Goal: Task Accomplishment & Management: Use online tool/utility

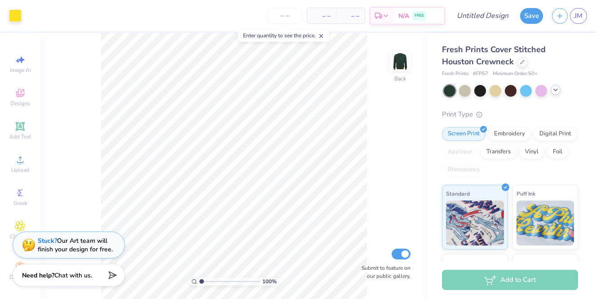
click at [556, 90] on icon at bounding box center [555, 89] width 7 height 7
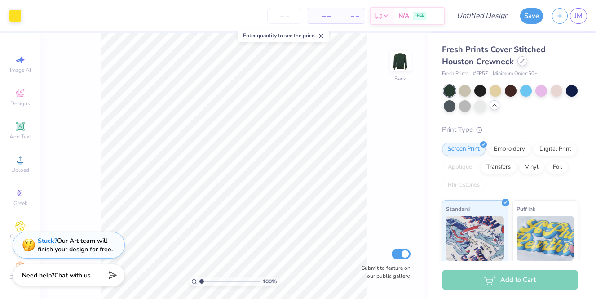
click at [517, 63] on div at bounding box center [522, 61] width 10 height 10
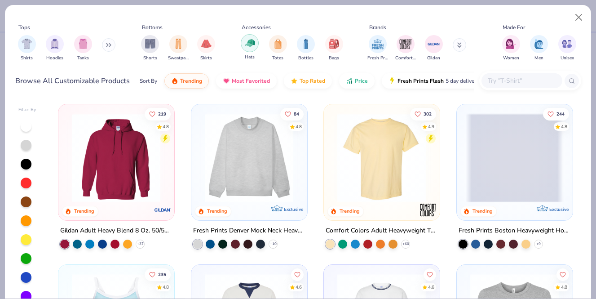
click at [254, 49] on div "filter for Hats" at bounding box center [250, 43] width 18 height 18
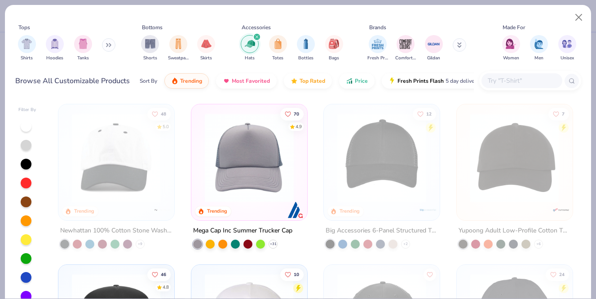
click at [251, 163] on img at bounding box center [249, 157] width 98 height 89
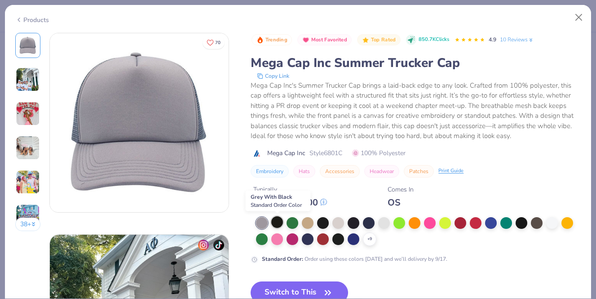
click at [273, 224] on div at bounding box center [277, 222] width 12 height 12
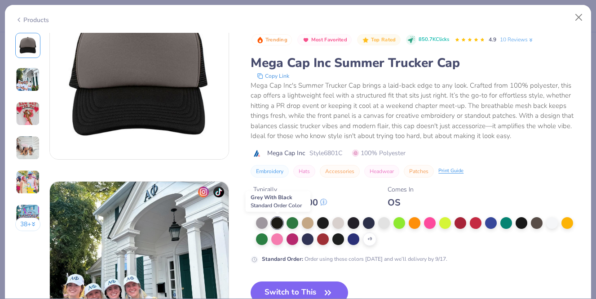
scroll to position [55, 0]
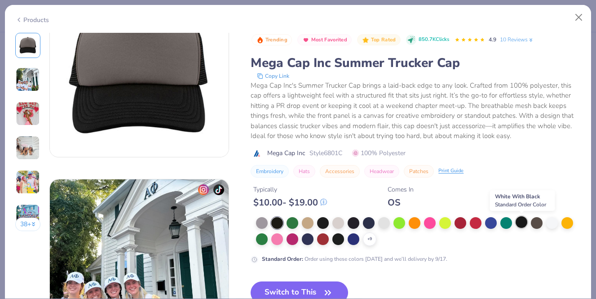
click at [521, 225] on div at bounding box center [521, 222] width 12 height 12
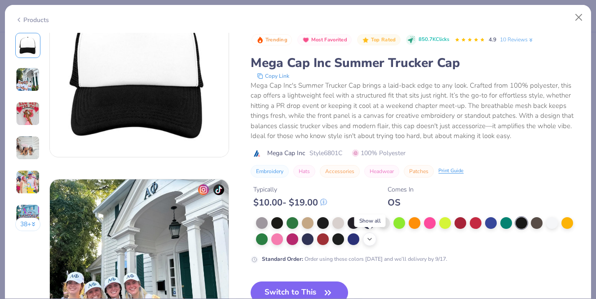
click at [368, 241] on icon at bounding box center [369, 238] width 7 height 7
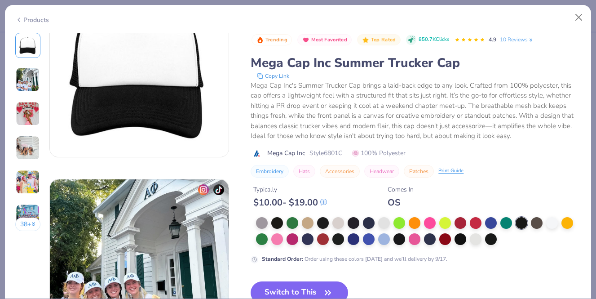
scroll to position [103, 0]
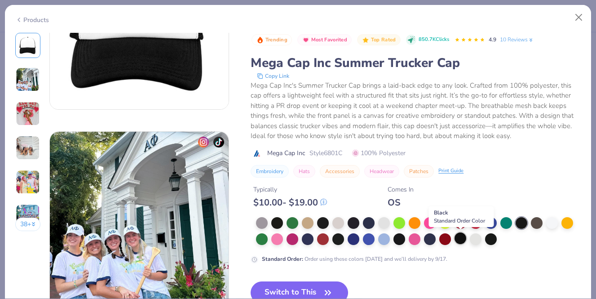
click at [462, 238] on div at bounding box center [460, 238] width 12 height 12
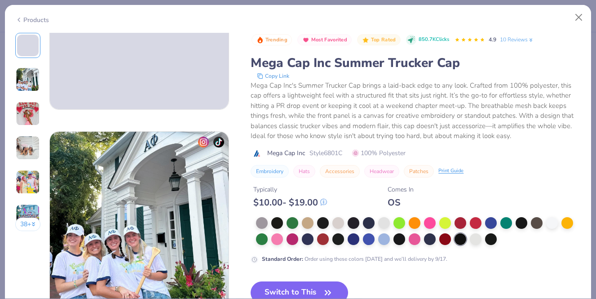
scroll to position [162, 0]
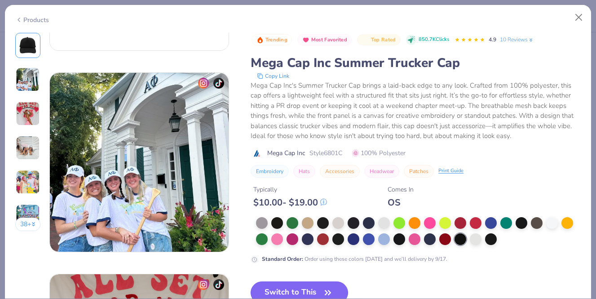
click at [302, 287] on button "Switch to This" at bounding box center [299, 292] width 97 height 22
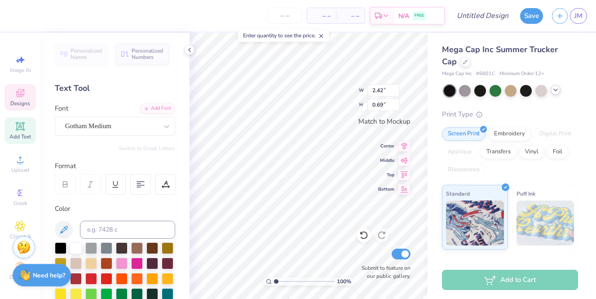
scroll to position [0, 3]
type textarea "PARENTS WEEKEND 2025"
type input "2.80"
type input "0.76"
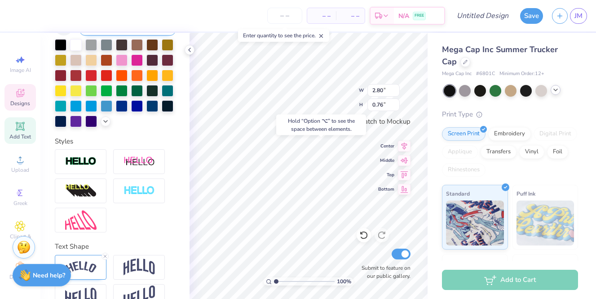
scroll to position [223, 0]
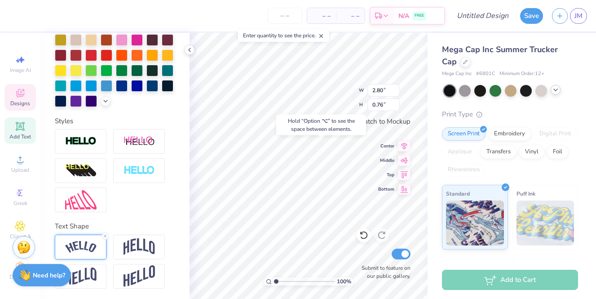
click at [78, 245] on img at bounding box center [80, 247] width 31 height 12
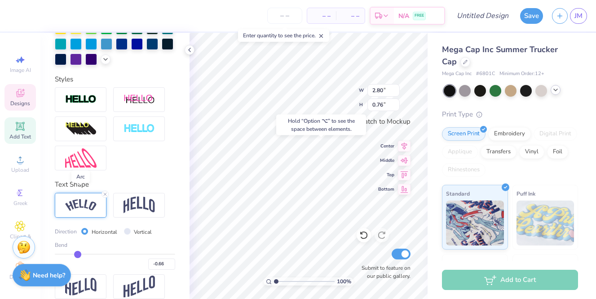
scroll to position [276, 0]
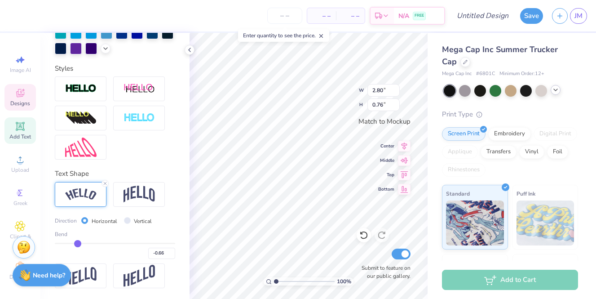
type input "-0.65"
type input "-0.66"
type input "-0.67"
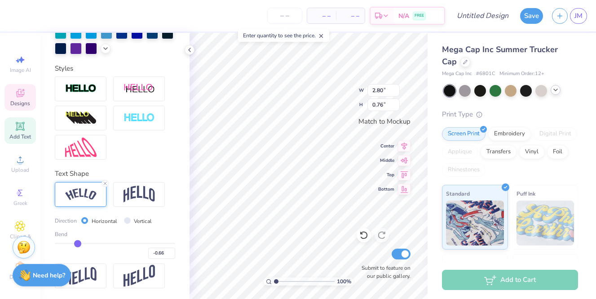
type input "-0.67"
type input "-0.68"
type input "-0.69"
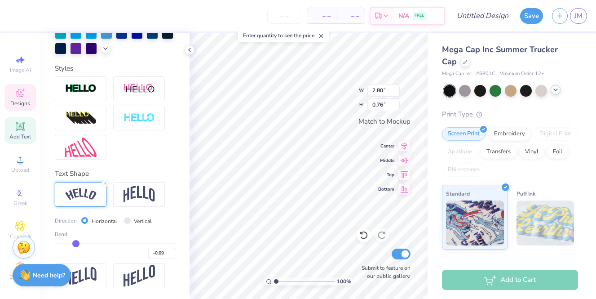
type input "-0.7"
type input "-0.70"
type input "-0.71"
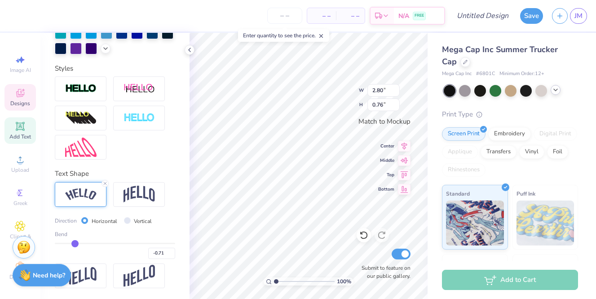
click at [74, 244] on input "range" at bounding box center [115, 242] width 120 height 1
type input "2.81"
type input "0.85"
type input "-0.78"
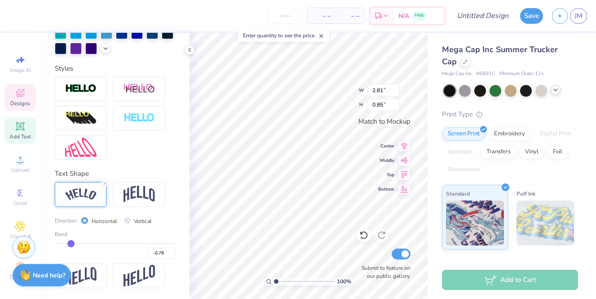
type input "-0.81"
type input "-0.82"
type input "-0.83"
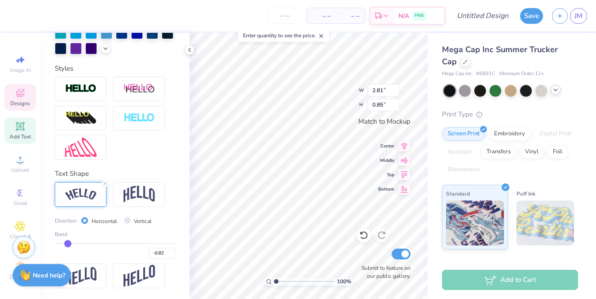
type input "-0.83"
drag, startPoint x: 74, startPoint y: 244, endPoint x: 68, endPoint y: 244, distance: 6.3
type input "-0.83"
click at [68, 244] on input "range" at bounding box center [115, 242] width 120 height 1
type input "2.83"
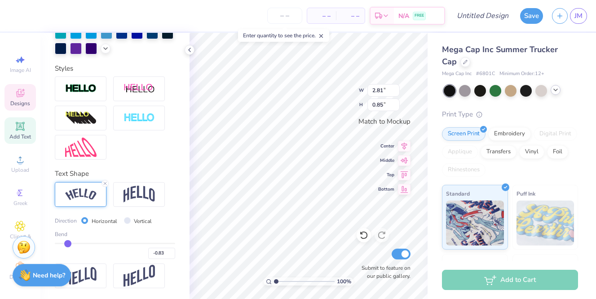
type input "1.08"
type input "-0.81"
type input "-0.8"
type input "-0.80"
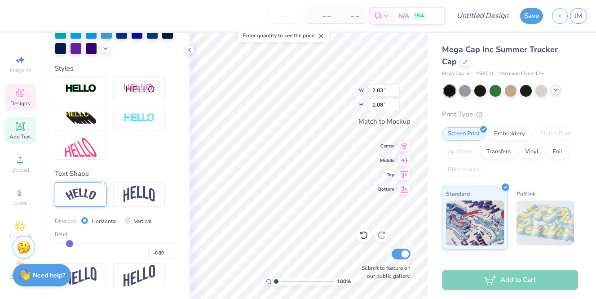
type input "-0.78"
type input "-0.77"
type input "-0.75"
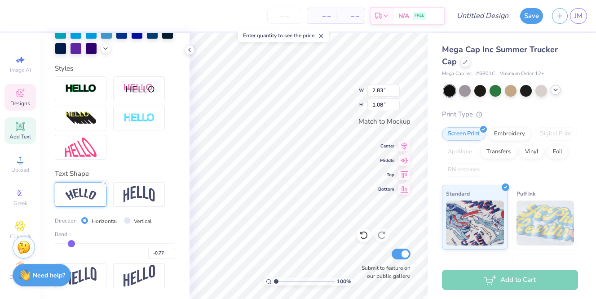
type input "-0.75"
type input "-0.74"
type input "-0.73"
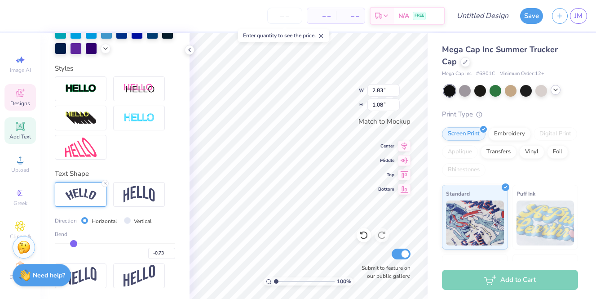
type input "-0.72"
click at [74, 242] on input "range" at bounding box center [115, 242] width 120 height 1
type input "2.81"
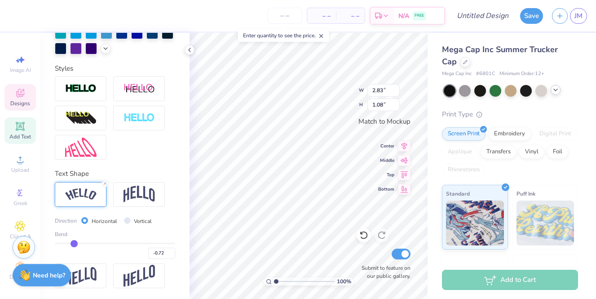
type input "0.87"
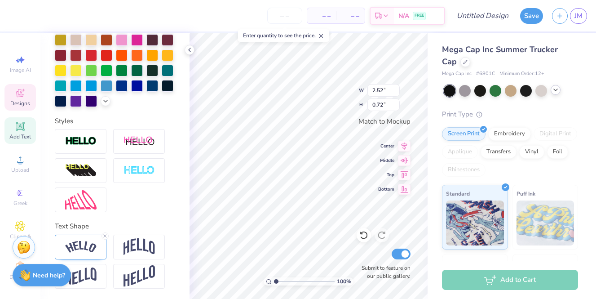
scroll to position [0, 1]
type textarea "ALPHA PHI"
click at [76, 247] on img at bounding box center [80, 247] width 31 height 12
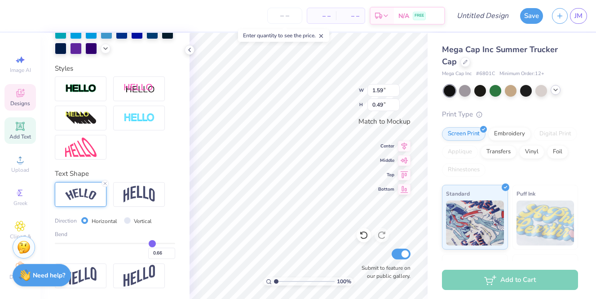
type input "0.65"
type input "0.64"
type input "0.62"
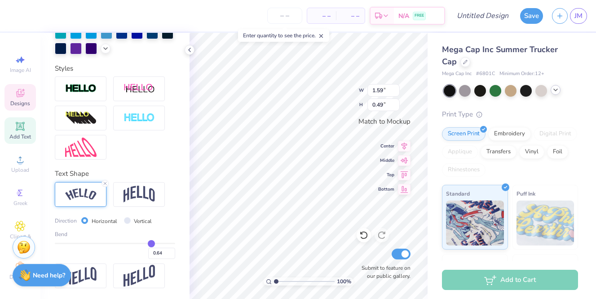
type input "0.62"
type input "0.59"
type input "0.57"
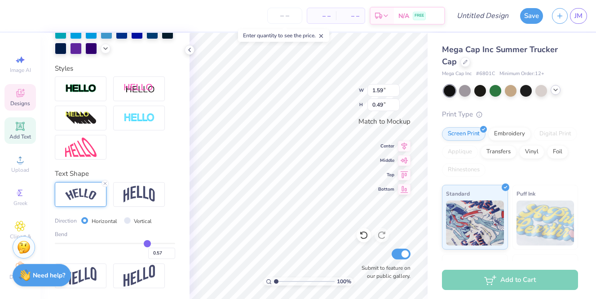
type input "0.55"
type input "0.54"
type input "0.53"
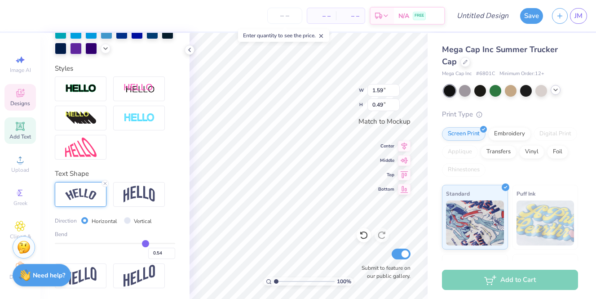
type input "0.53"
type input "0.52"
drag, startPoint x: 152, startPoint y: 242, endPoint x: 144, endPoint y: 243, distance: 8.1
type input "0.52"
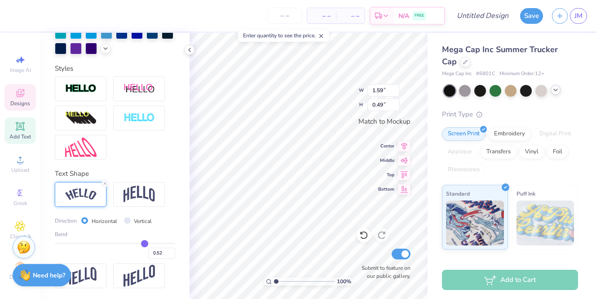
click at [144, 243] on input "range" at bounding box center [115, 242] width 120 height 1
type input "1.54"
type input "0.37"
type input "0.51"
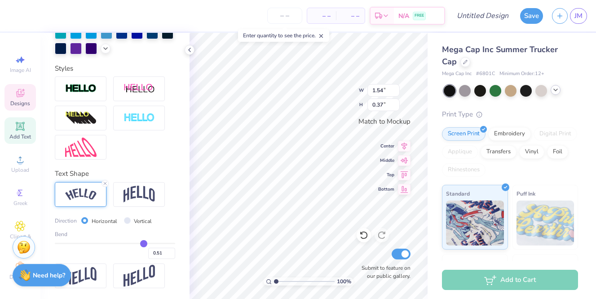
type input "0.5"
type input "0.50"
type input "0.47"
type input "0.46"
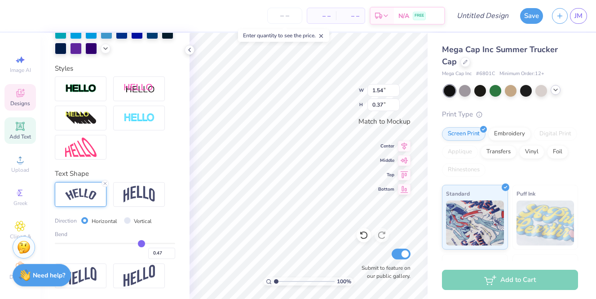
type input "0.46"
type input "0.45"
type input "0.44"
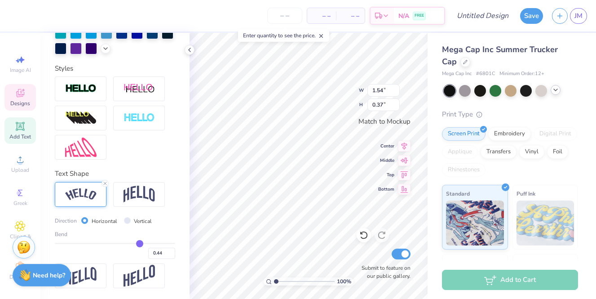
type input "0.44"
click at [140, 242] on input "range" at bounding box center [115, 242] width 120 height 1
type input "1.51"
type input "0.31"
type input "0.45"
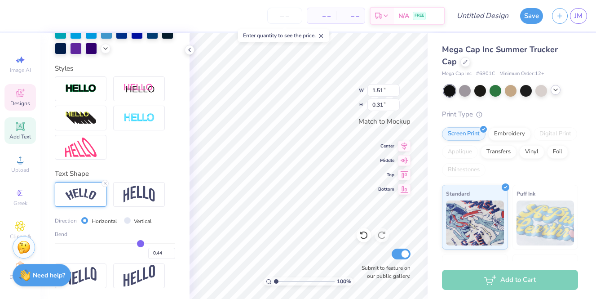
type input "0.45"
type input "0.46"
type input "0.47"
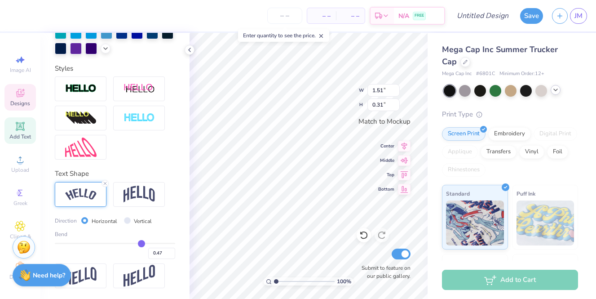
type input "0.48"
type input "0.49"
type input "1.53"
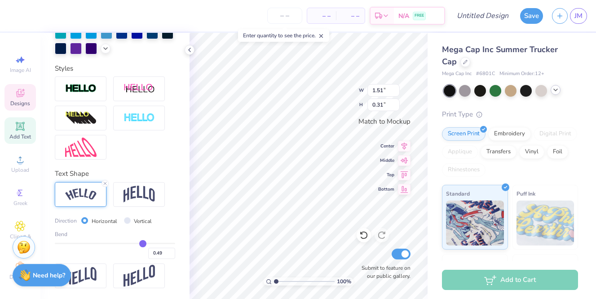
type input "0.35"
type input "2.81"
type input "0.87"
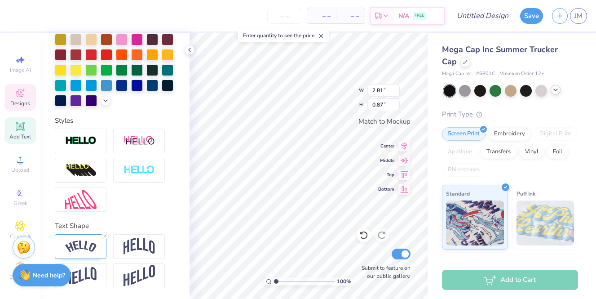
scroll to position [223, 0]
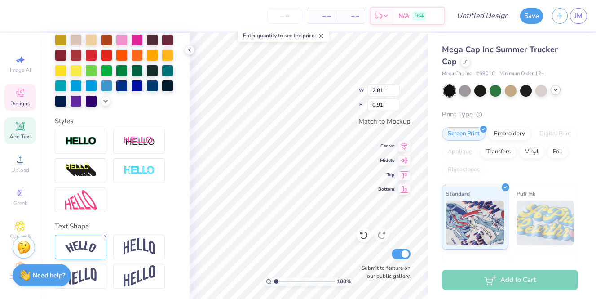
type input "0.91"
type textarea "PARENTS WEEKEND"
click at [70, 247] on img at bounding box center [80, 247] width 31 height 12
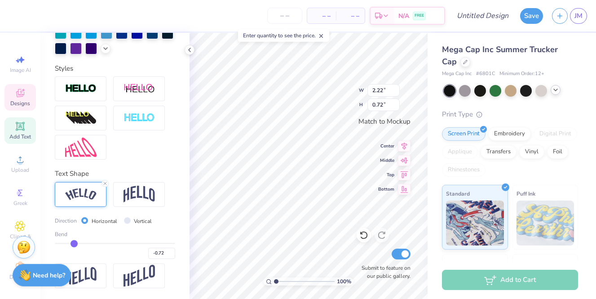
type input "-0.71"
type input "-0.69"
type input "-0.67"
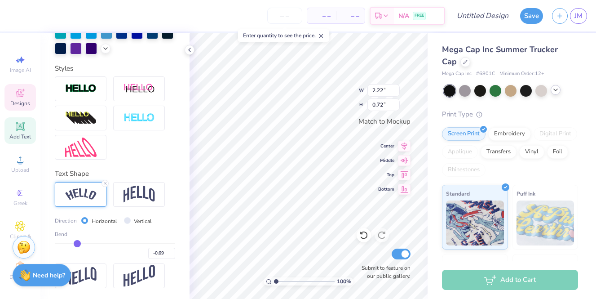
type input "-0.67"
type input "-0.64"
type input "-0.63"
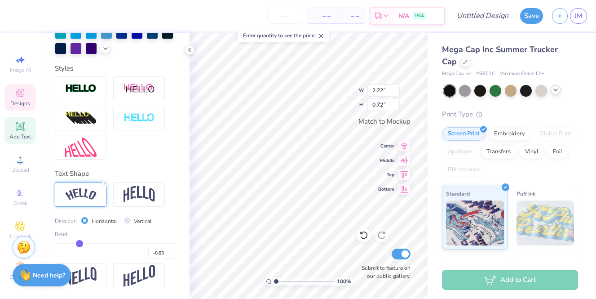
type input "-0.62"
type input "-0.61"
drag, startPoint x: 74, startPoint y: 242, endPoint x: 80, endPoint y: 242, distance: 6.7
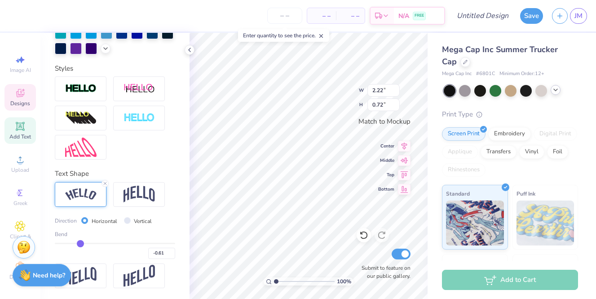
type input "-0.61"
click at [80, 242] on input "range" at bounding box center [115, 242] width 120 height 1
type input "2.19"
type input "0.56"
type input "-0.6"
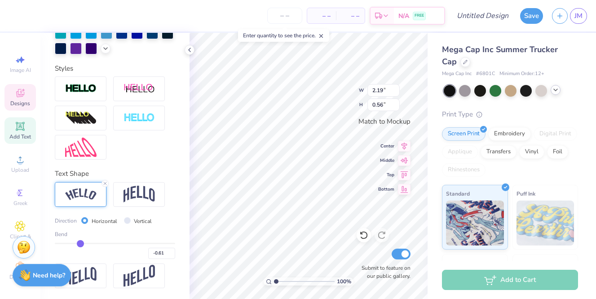
type input "-0.60"
type input "-0.59"
type input "-0.58"
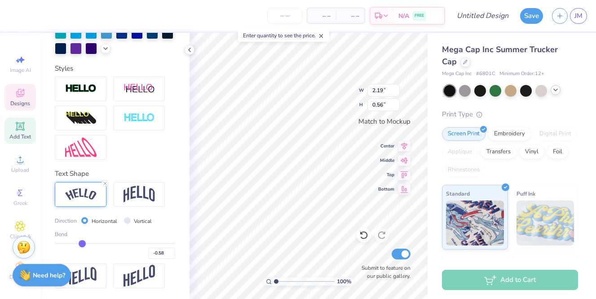
type input "-0.58"
click at [82, 243] on input "range" at bounding box center [115, 242] width 120 height 1
type input "0.52"
type input "-0.59"
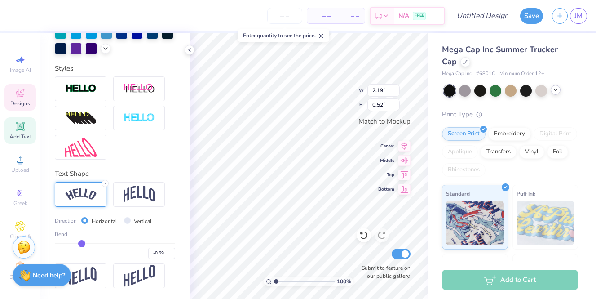
type input "-0.6"
type input "-0.60"
type input "-0.61"
type input "-0.62"
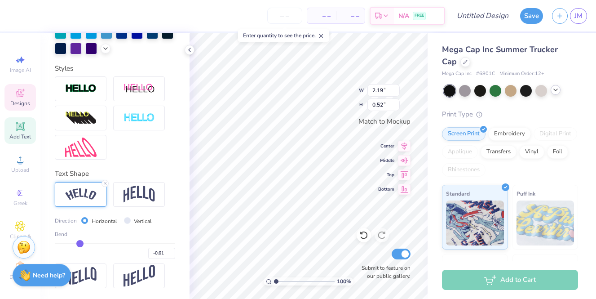
type input "-0.62"
type input "-0.63"
type input "-0.64"
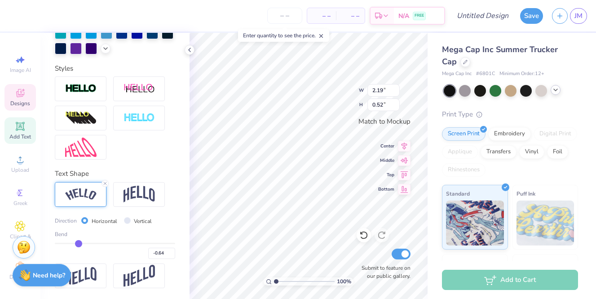
type input "-0.65"
type input "-0.66"
type input "-0.67"
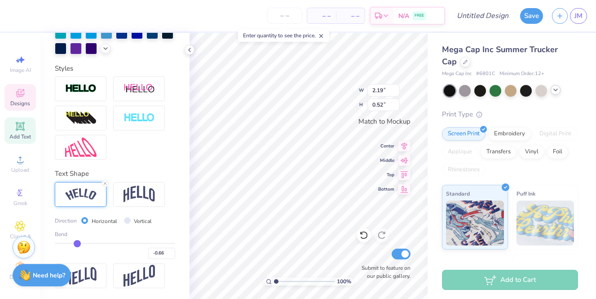
type input "-0.67"
drag, startPoint x: 82, startPoint y: 243, endPoint x: 77, endPoint y: 243, distance: 5.0
click at [77, 243] on input "range" at bounding box center [115, 242] width 120 height 1
type input "2.21"
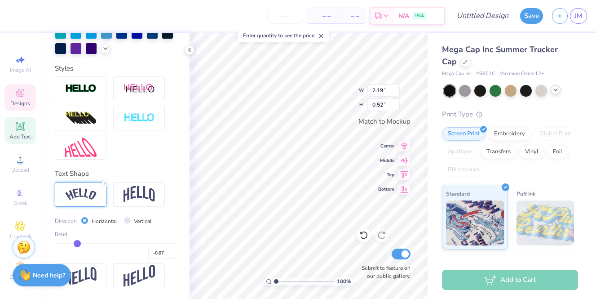
type input "0.64"
type input "-0.65"
type input "-0.64"
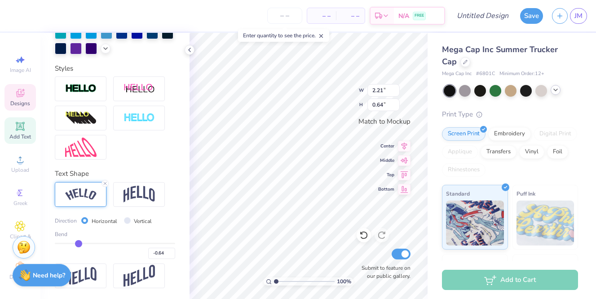
type input "-0.63"
type input "-0.61"
type input "-0.6"
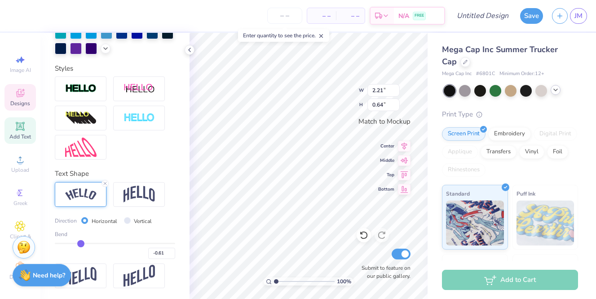
type input "-0.60"
type input "-0.58"
type input "-0.57"
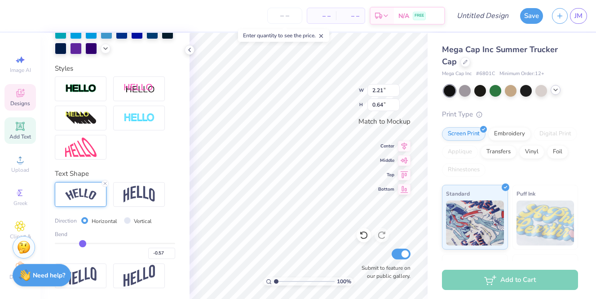
type input "-0.56"
drag, startPoint x: 78, startPoint y: 244, endPoint x: 83, endPoint y: 244, distance: 5.4
type input "-0.56"
click at [83, 244] on input "range" at bounding box center [115, 242] width 120 height 1
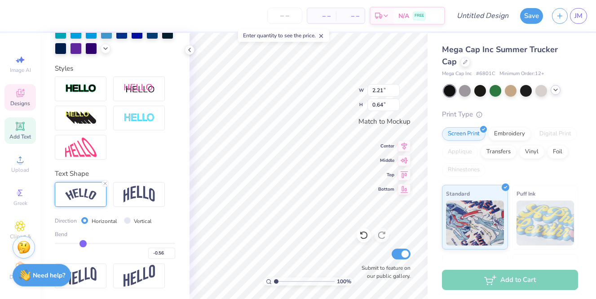
type input "2.18"
type input "0.49"
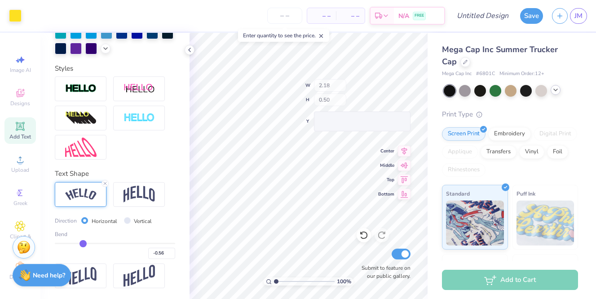
type input "0.50"
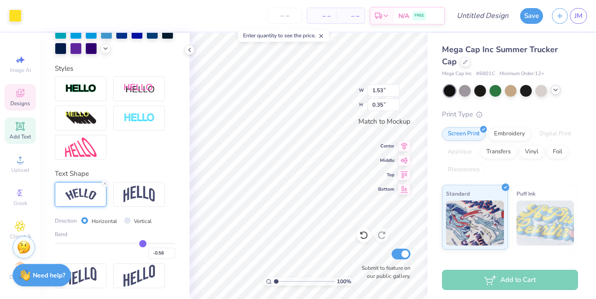
scroll to position [223, 0]
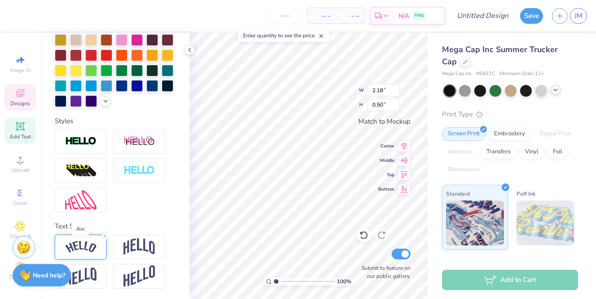
click at [87, 244] on img at bounding box center [80, 247] width 31 height 12
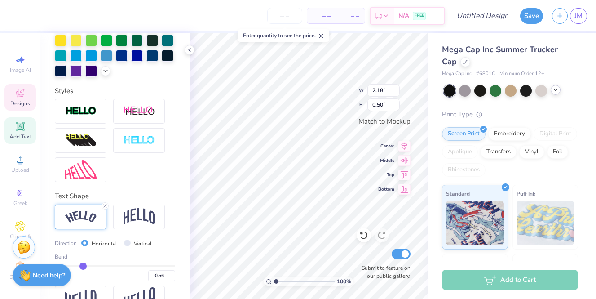
scroll to position [268, 0]
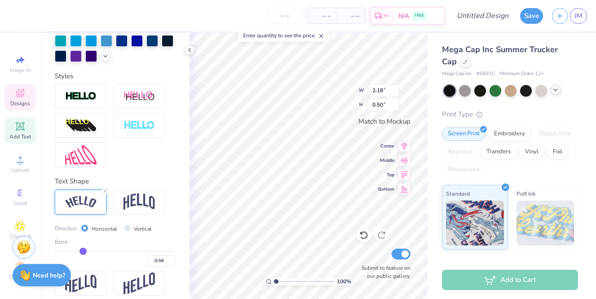
type input "-0.59"
type input "-0.58"
type input "-0.57"
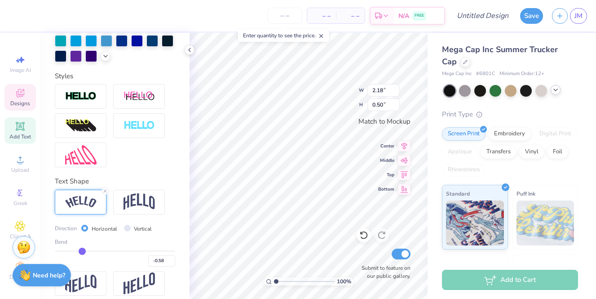
type input "-0.57"
type input "-0.56"
type input "-0.55"
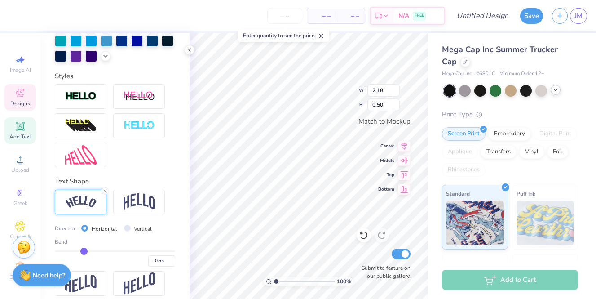
type input "-0.55"
click at [84, 251] on input "range" at bounding box center [115, 250] width 120 height 1
type input "0.49"
type input "-0.54"
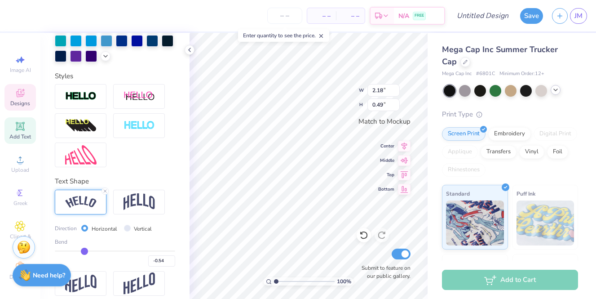
type input "-0.53"
type input "-0.51"
type input "-0.49"
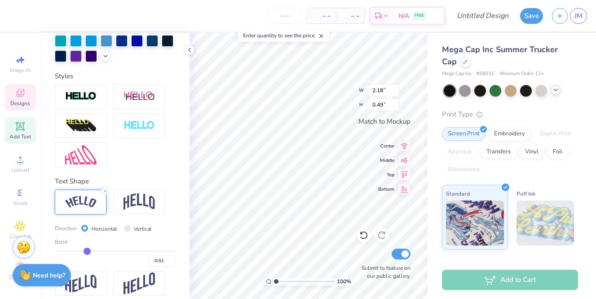
type input "-0.49"
type input "-0.48"
click at [88, 251] on input "range" at bounding box center [115, 250] width 120 height 1
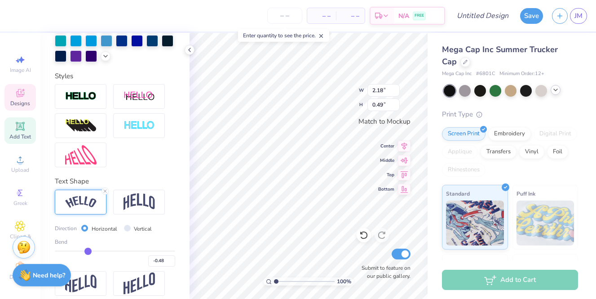
type input "2.16"
type input "0.41"
drag, startPoint x: 88, startPoint y: 254, endPoint x: 77, endPoint y: 254, distance: 10.3
click at [77, 254] on div "-0.48" at bounding box center [115, 258] width 120 height 16
type input "-0.53"
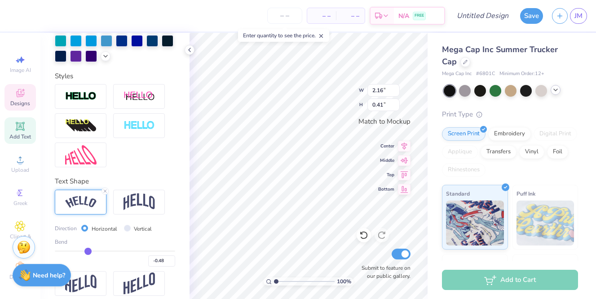
type input "-0.53"
type input "-0.57"
type input "-0.6"
type input "-0.60"
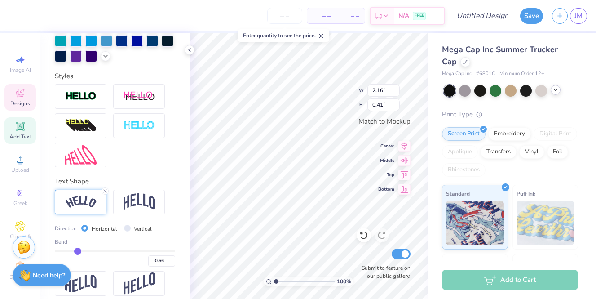
drag, startPoint x: 85, startPoint y: 249, endPoint x: 77, endPoint y: 249, distance: 7.6
click at [77, 250] on input "range" at bounding box center [115, 250] width 120 height 1
click at [10, 14] on div at bounding box center [15, 15] width 13 height 13
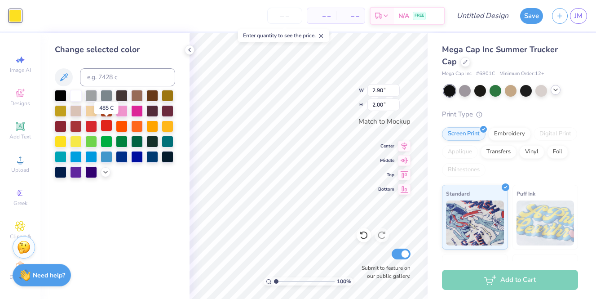
click at [102, 123] on div at bounding box center [107, 125] width 12 height 12
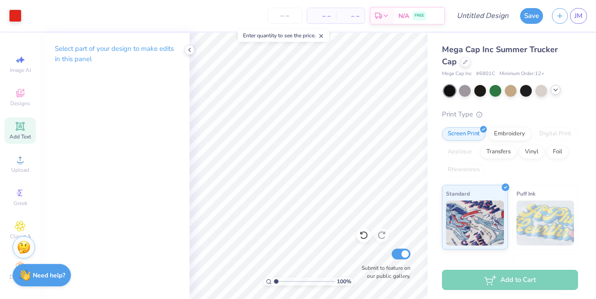
click at [9, 125] on div "Add Text" at bounding box center [19, 130] width 31 height 26
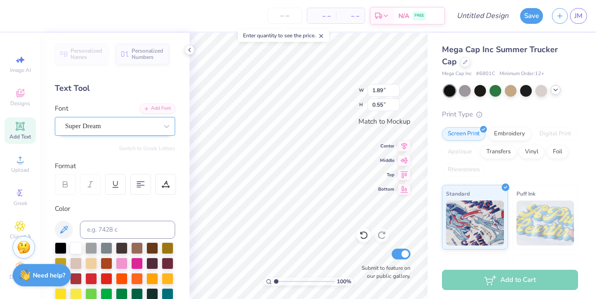
click at [55, 119] on div "Super Dream" at bounding box center [115, 126] width 120 height 19
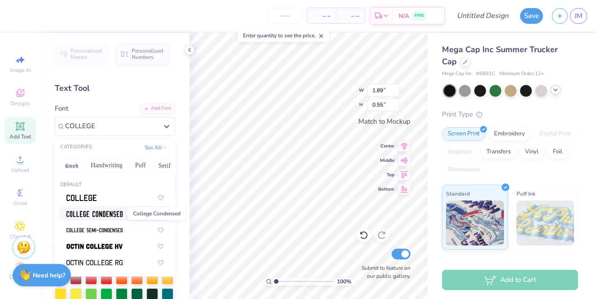
click at [84, 210] on span at bounding box center [94, 212] width 56 height 9
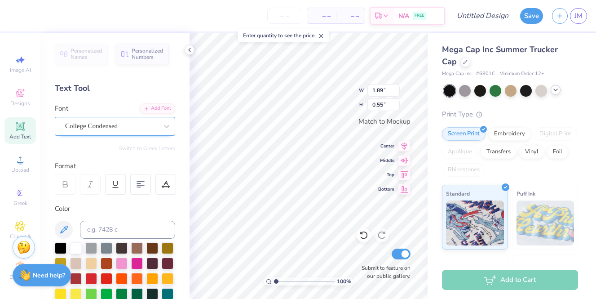
click at [99, 125] on div "College Condensed" at bounding box center [111, 126] width 94 height 14
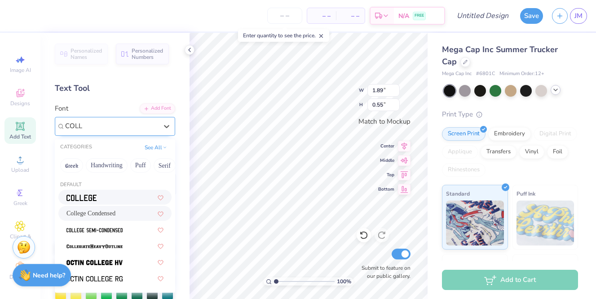
click at [99, 200] on div at bounding box center [114, 196] width 97 height 9
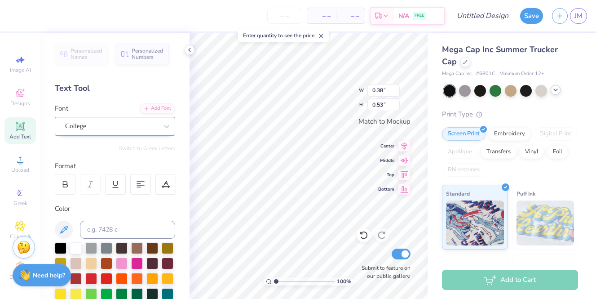
click at [98, 121] on div "College" at bounding box center [111, 126] width 94 height 14
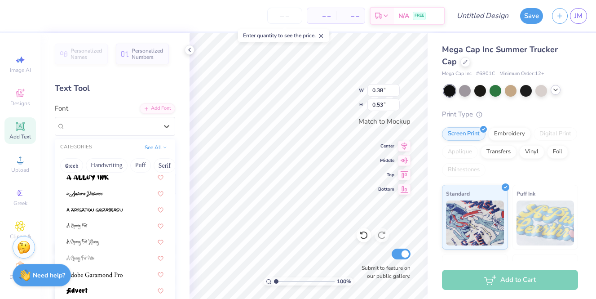
scroll to position [0, 0]
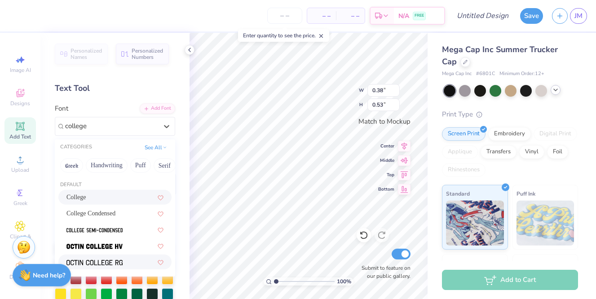
click at [101, 265] on img at bounding box center [94, 262] width 56 height 6
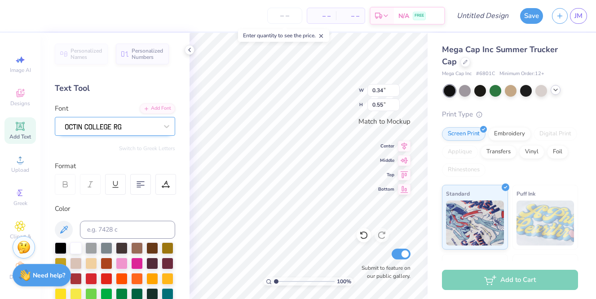
click at [131, 125] on div at bounding box center [111, 126] width 94 height 14
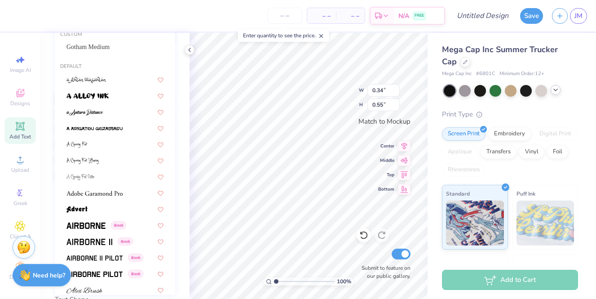
scroll to position [223, 0]
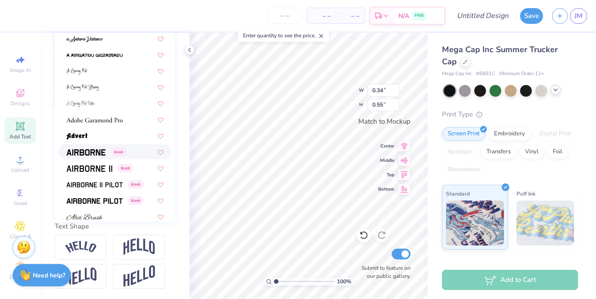
click at [84, 158] on div "Greek" at bounding box center [114, 151] width 113 height 15
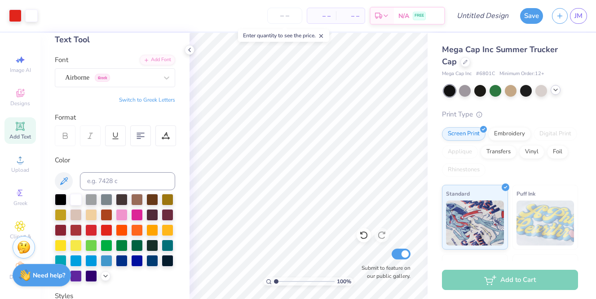
scroll to position [42, 0]
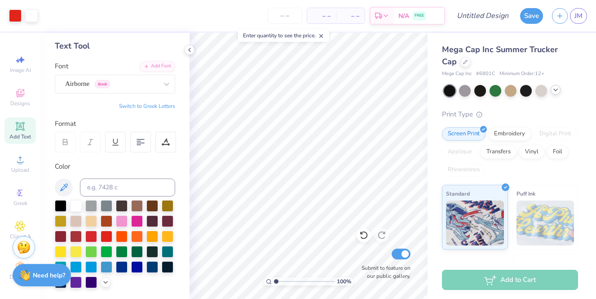
click at [104, 80] on div "Airborne Greek" at bounding box center [111, 84] width 94 height 14
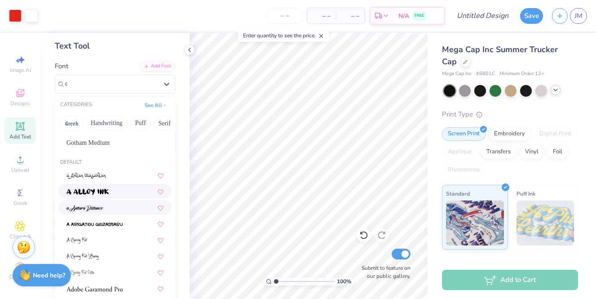
scroll to position [0, 0]
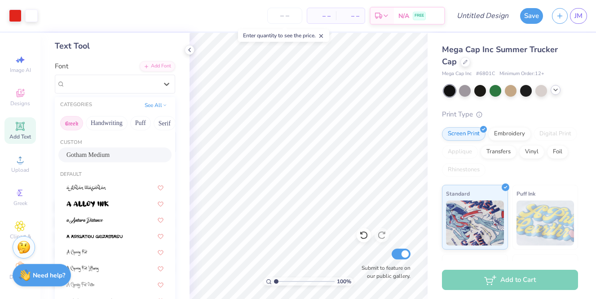
click at [74, 123] on button "Greek" at bounding box center [71, 123] width 23 height 14
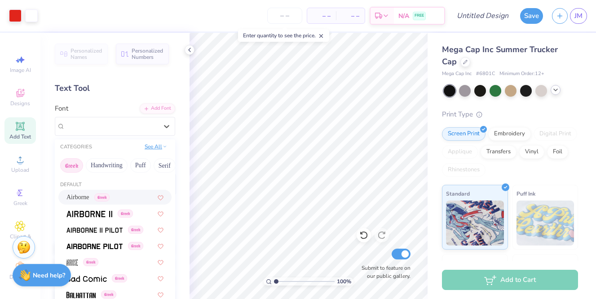
click at [153, 143] on button "See All" at bounding box center [156, 146] width 28 height 9
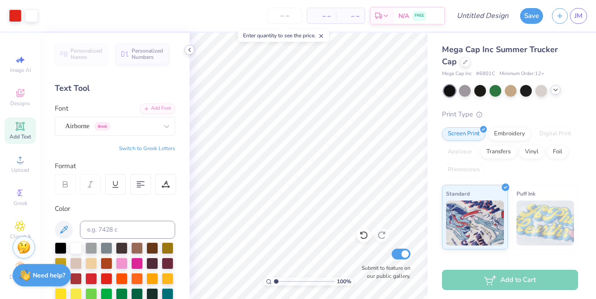
click at [190, 52] on icon at bounding box center [189, 49] width 7 height 7
